Goal: Information Seeking & Learning: Learn about a topic

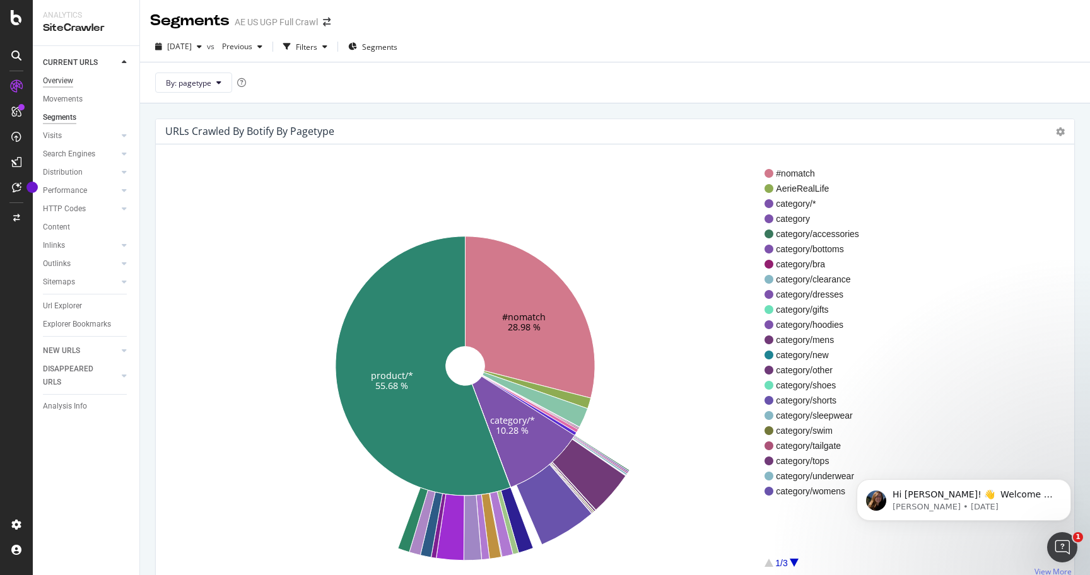
click at [62, 82] on div "Overview" at bounding box center [58, 80] width 30 height 13
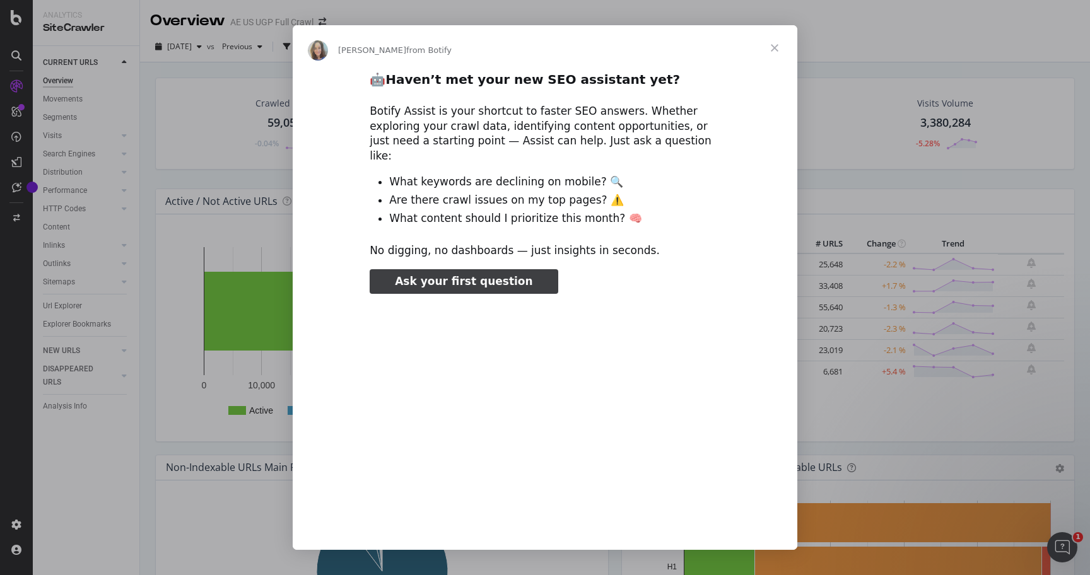
type input "1487556"
click at [779, 44] on span "Close" at bounding box center [774, 47] width 45 height 45
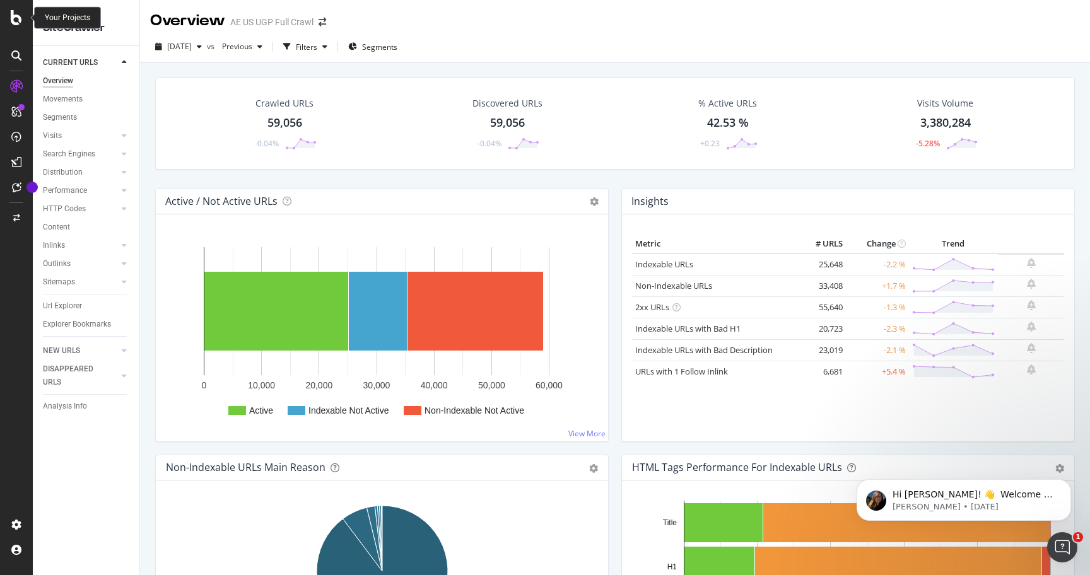
click at [19, 13] on icon at bounding box center [16, 17] width 11 height 15
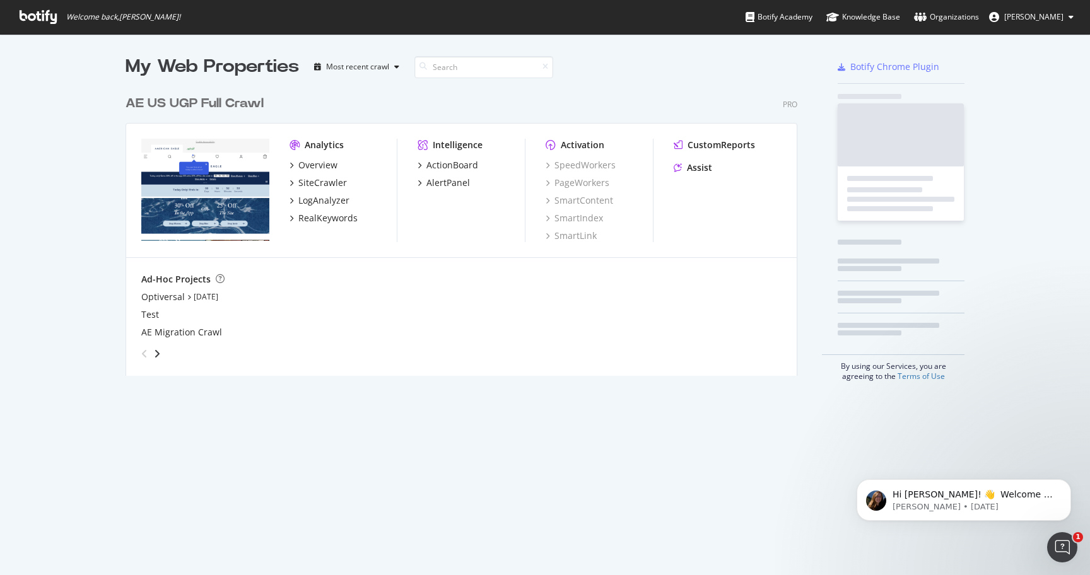
scroll to position [575, 1090]
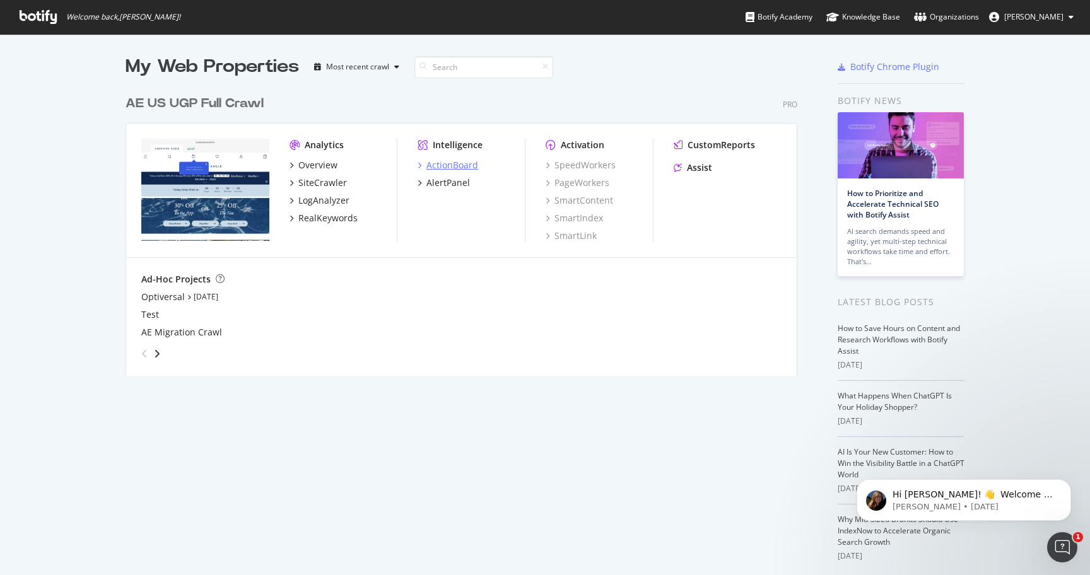
click at [453, 166] on div "ActionBoard" at bounding box center [452, 165] width 52 height 13
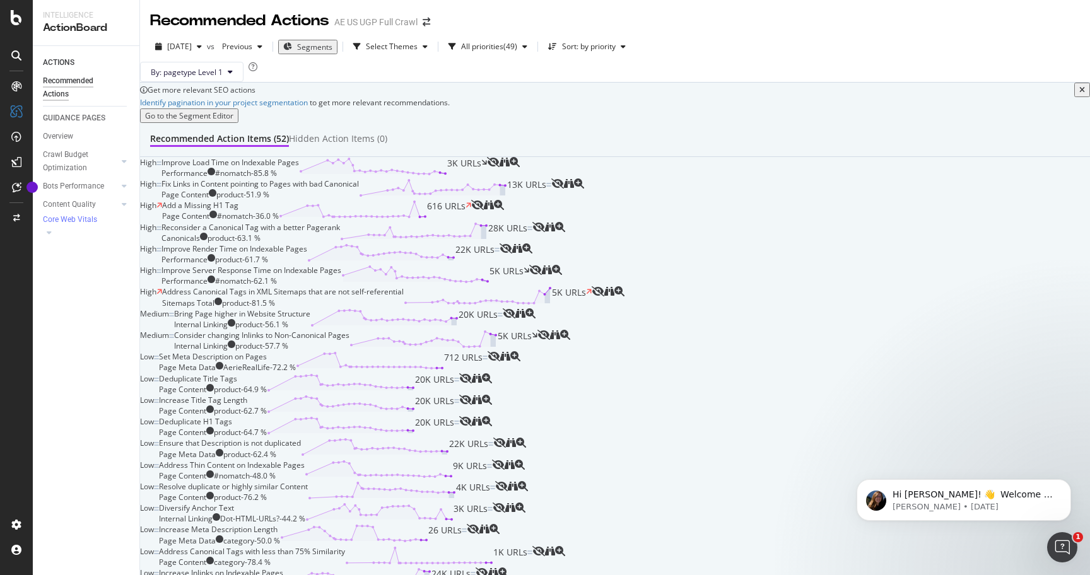
click at [1079, 94] on icon "close banner" at bounding box center [1082, 90] width 6 height 8
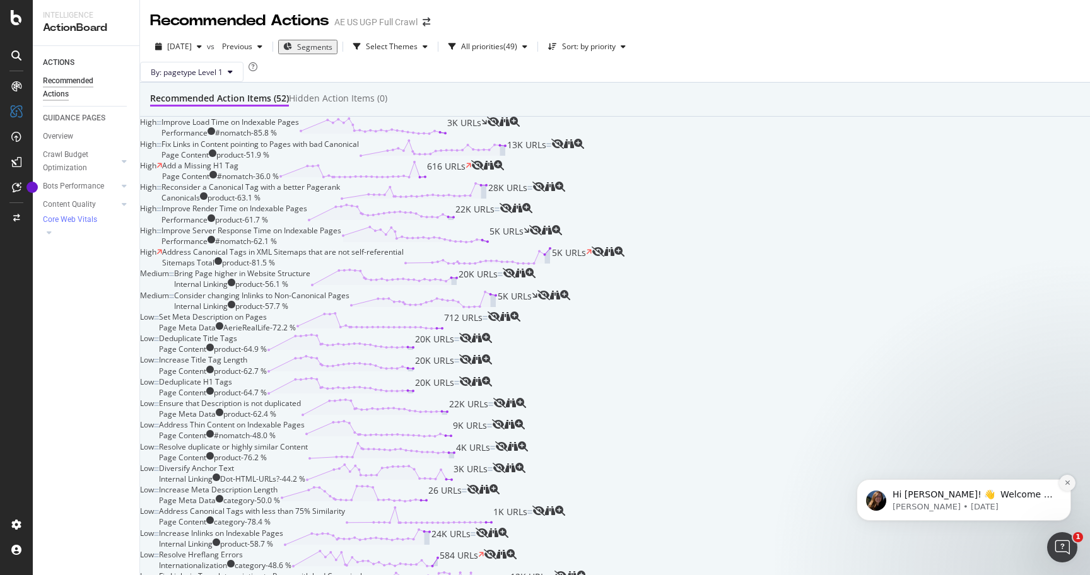
click at [1064, 482] on icon "Dismiss notification" at bounding box center [1067, 482] width 7 height 7
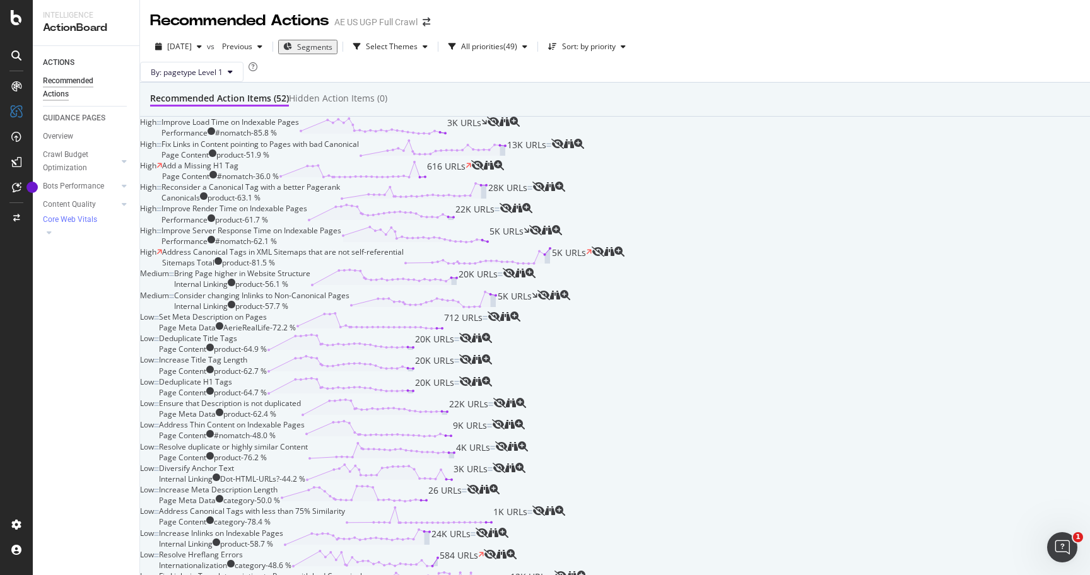
click at [487, 138] on div "Improve Load Time on Indexable Pages Performance #nomatch - 85.8 % 3K URLs" at bounding box center [323, 127] width 325 height 21
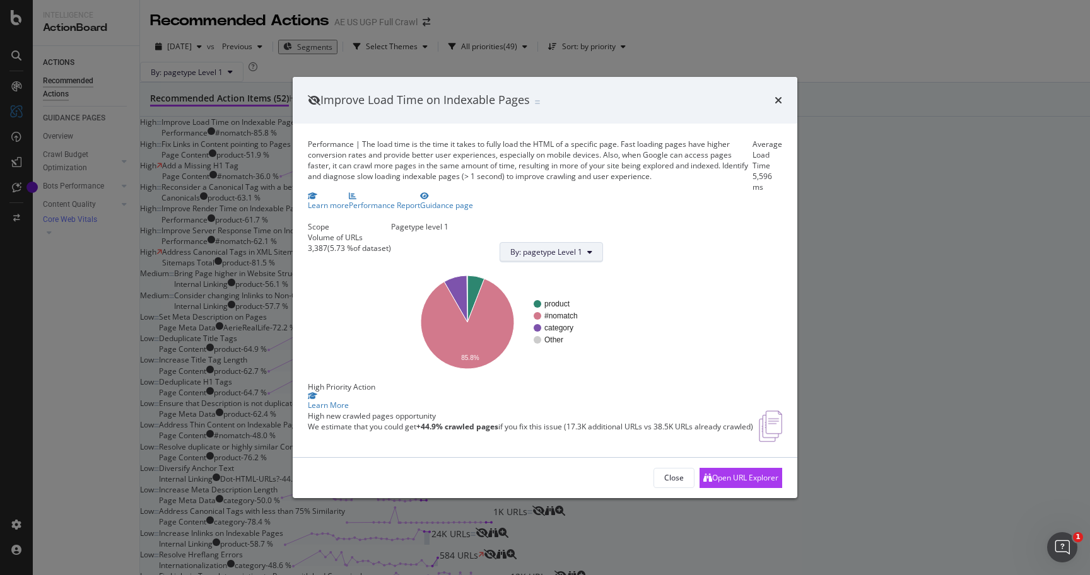
click at [582, 247] on span "By: pagetype Level 1" at bounding box center [546, 252] width 72 height 11
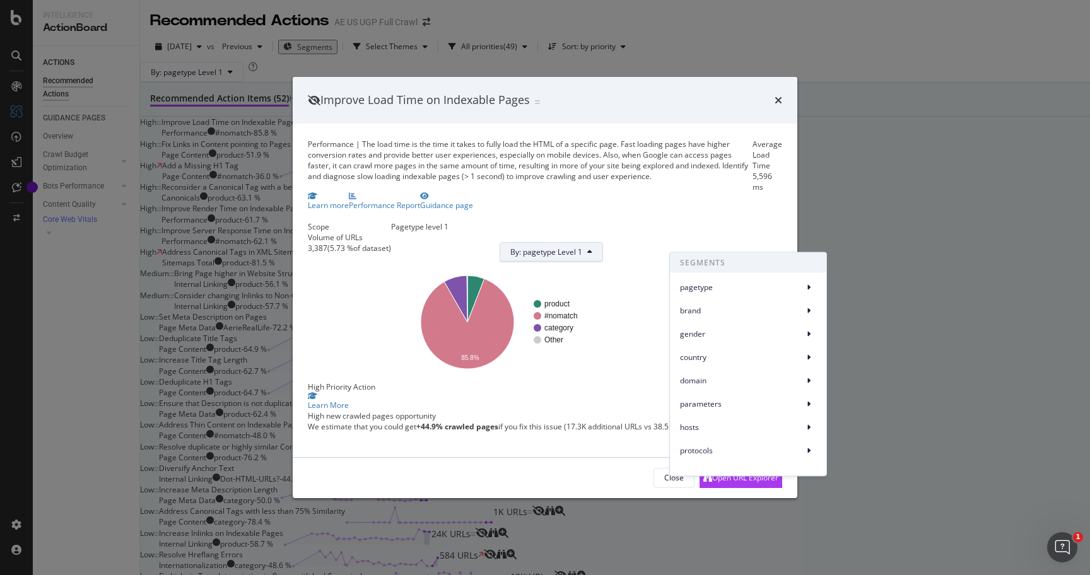
click at [702, 221] on div "Scope Volume of URLs 3,387 ( 5.73 % of dataset ) Pagetype level 1 By: pagetype …" at bounding box center [545, 301] width 474 height 160
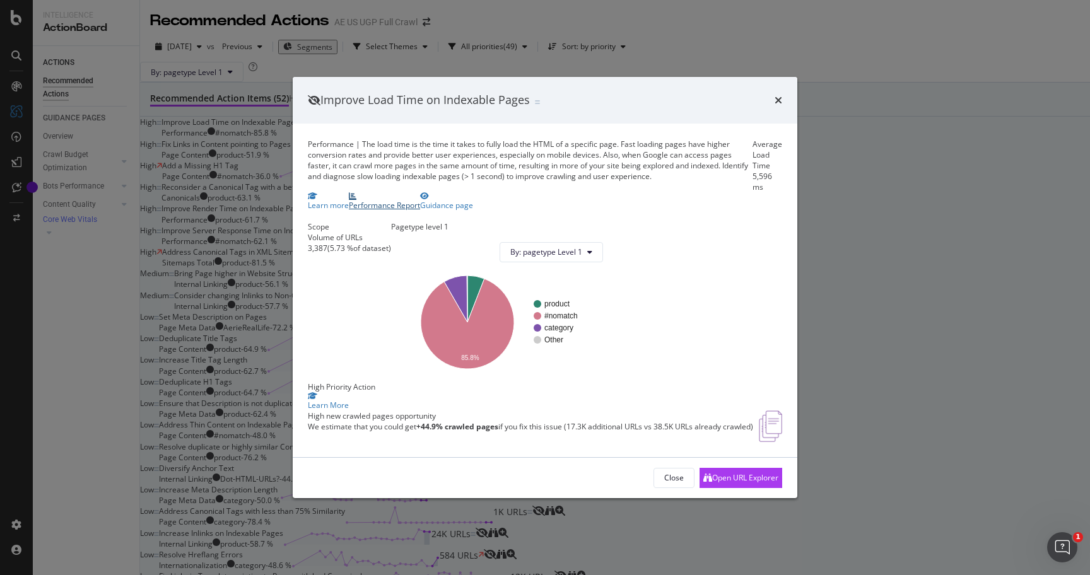
click at [420, 200] on div "Performance Report" at bounding box center [384, 205] width 71 height 11
